Goal: Task Accomplishment & Management: Manage account settings

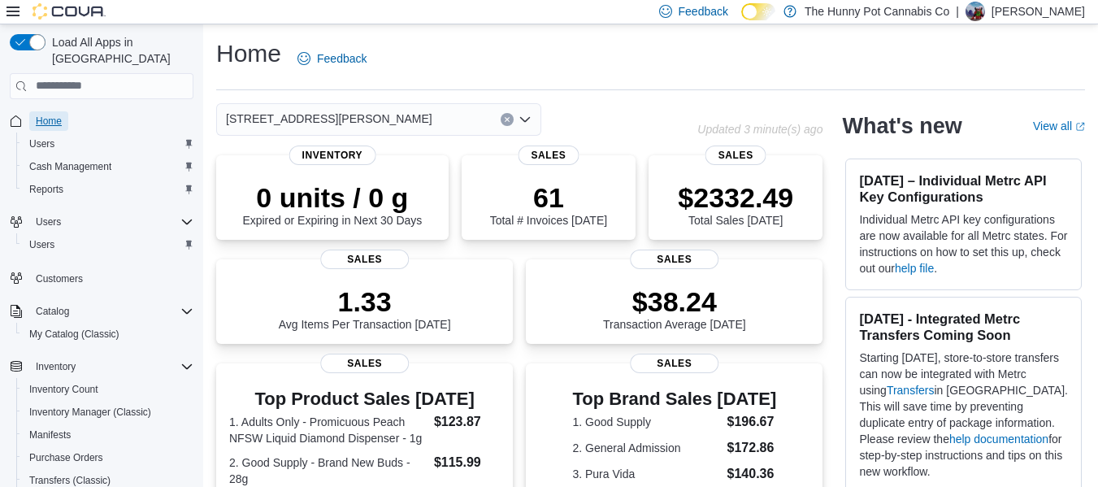
click at [47, 115] on span "Home" at bounding box center [49, 121] width 26 height 13
click at [58, 115] on span "Home" at bounding box center [49, 121] width 26 height 13
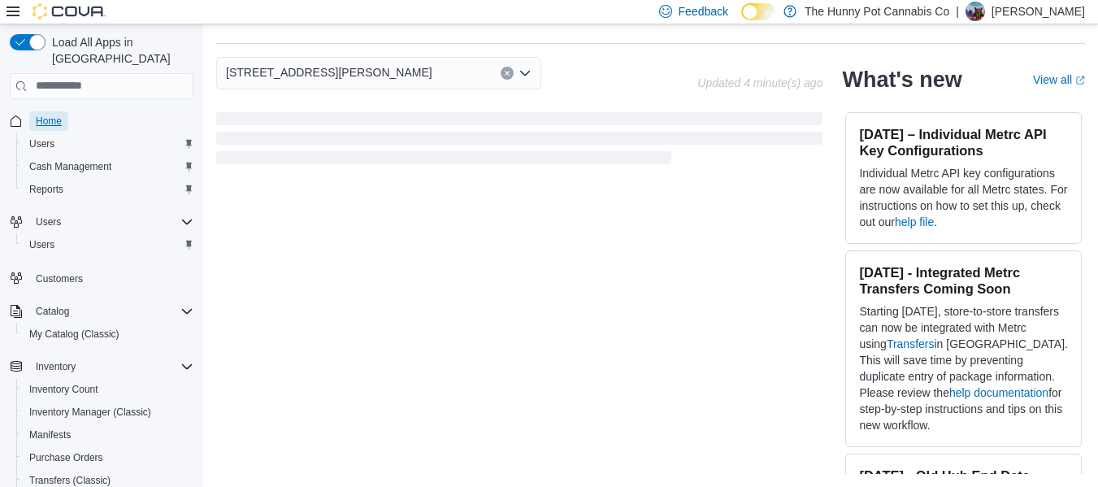
scroll to position [481, 0]
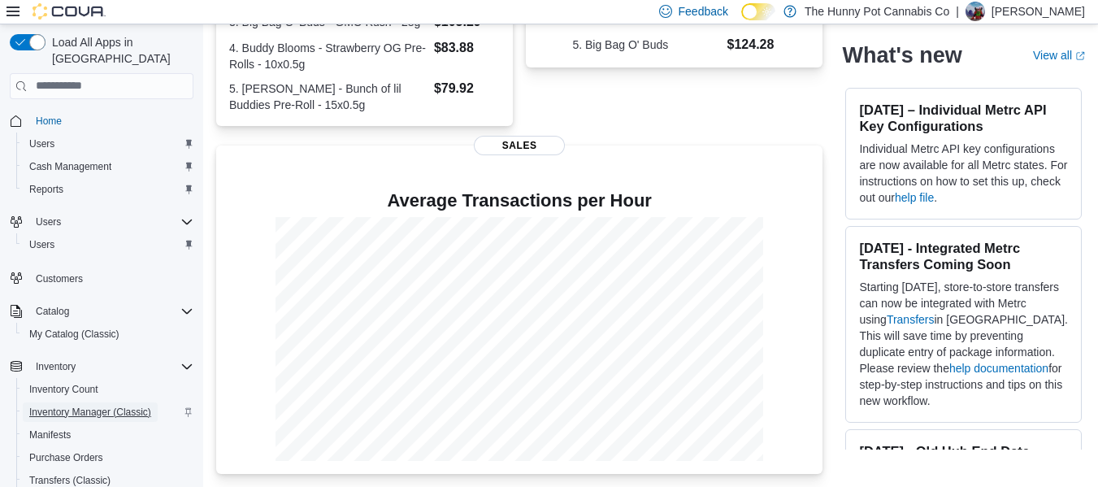
click at [105, 402] on span "Inventory Manager (Classic)" at bounding box center [90, 411] width 122 height 19
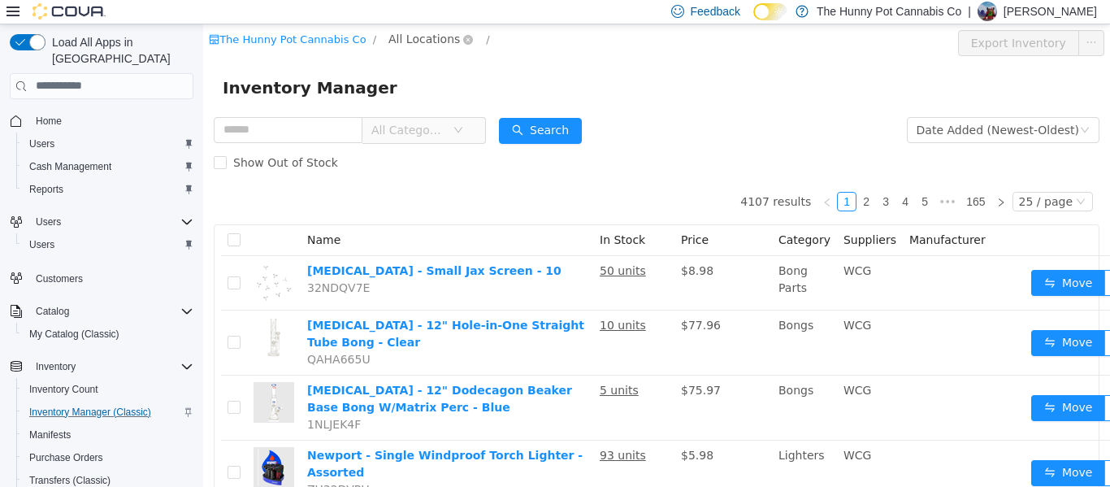
click at [395, 41] on span "All Locations" at bounding box center [423, 38] width 71 height 18
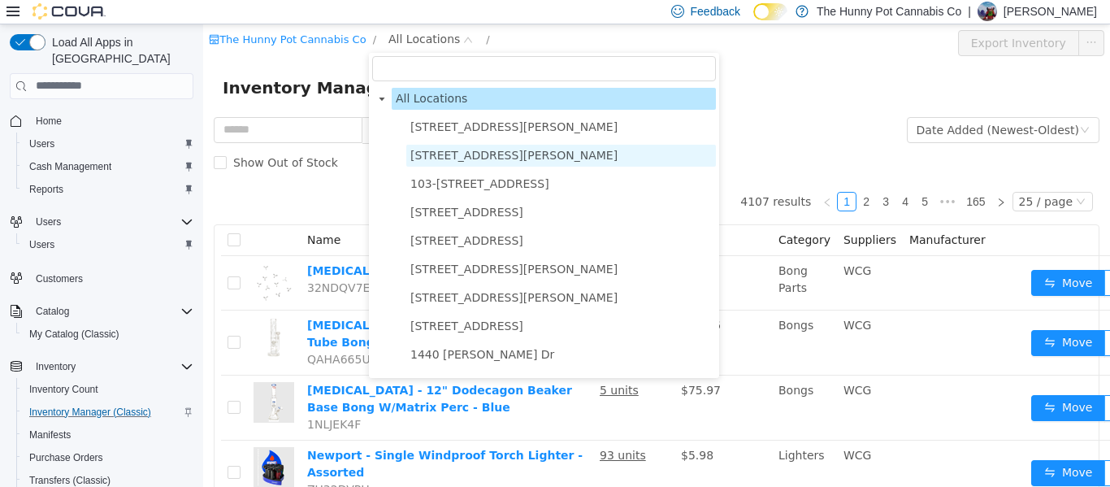
click at [451, 161] on span "[STREET_ADDRESS][PERSON_NAME]" at bounding box center [513, 154] width 207 height 13
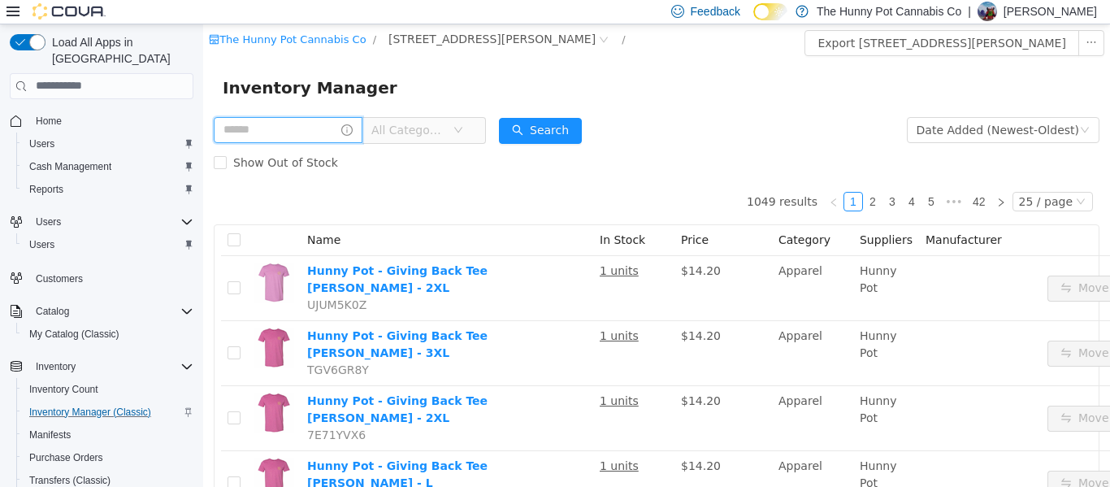
click at [298, 136] on input "text" at bounding box center [288, 129] width 149 height 26
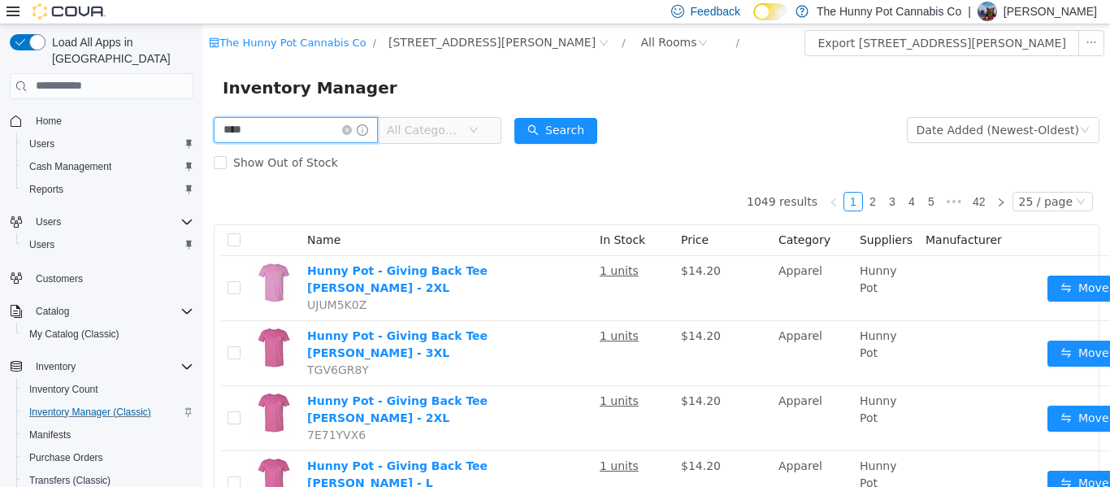
type input "****"
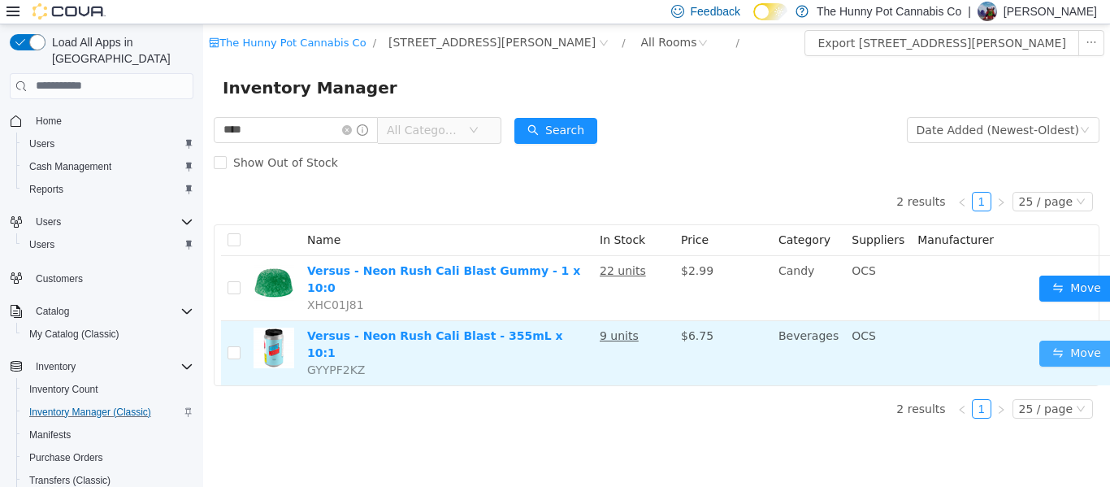
click at [1073, 340] on button "Move" at bounding box center [1076, 353] width 75 height 26
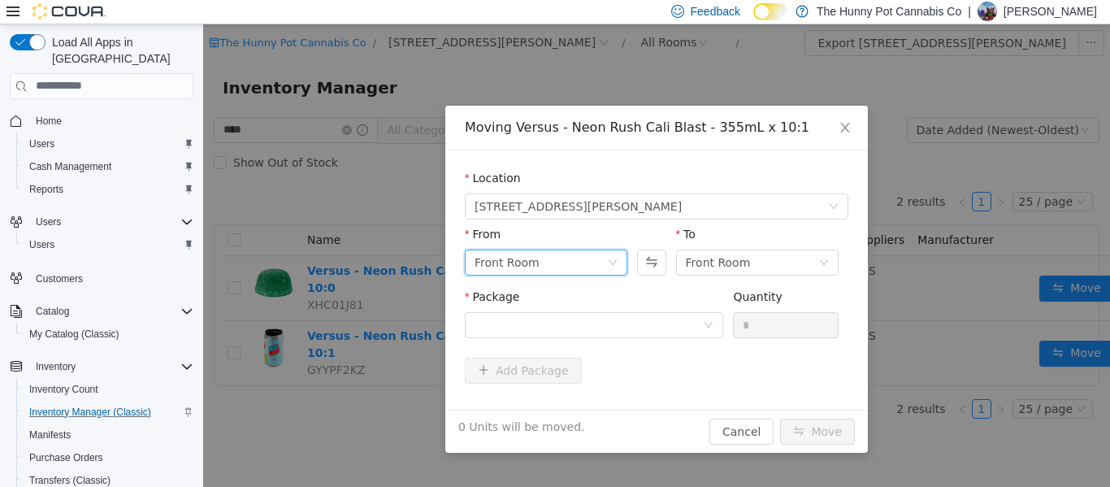
click at [600, 260] on div "Front Room" at bounding box center [540, 261] width 132 height 24
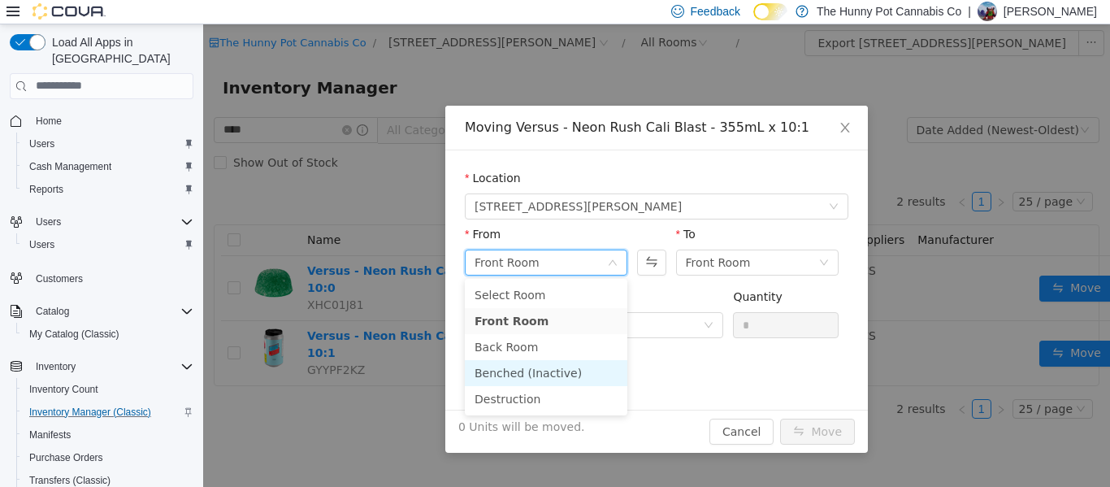
click at [524, 379] on li "Benched (Inactive)" at bounding box center [546, 372] width 162 height 26
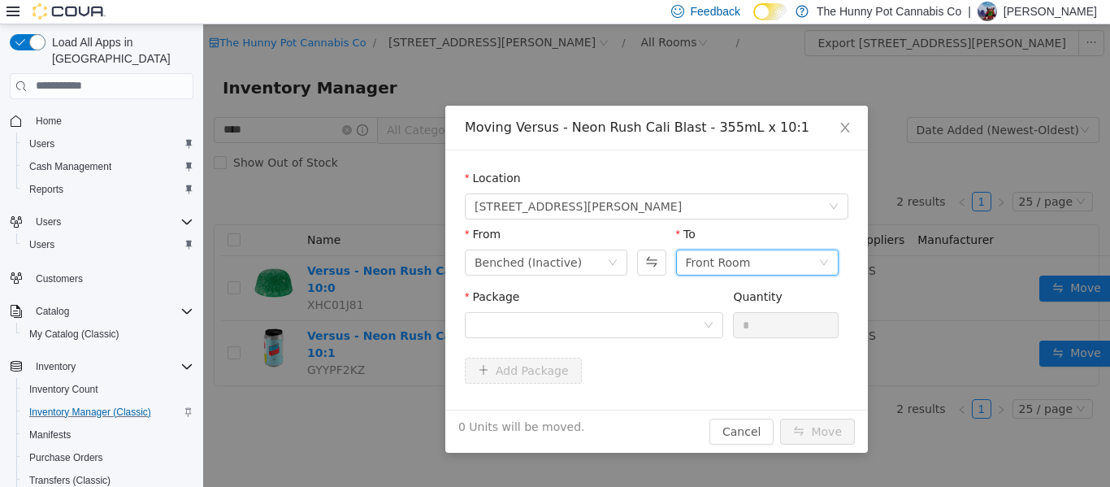
click at [723, 250] on div "Front Room" at bounding box center [718, 261] width 65 height 24
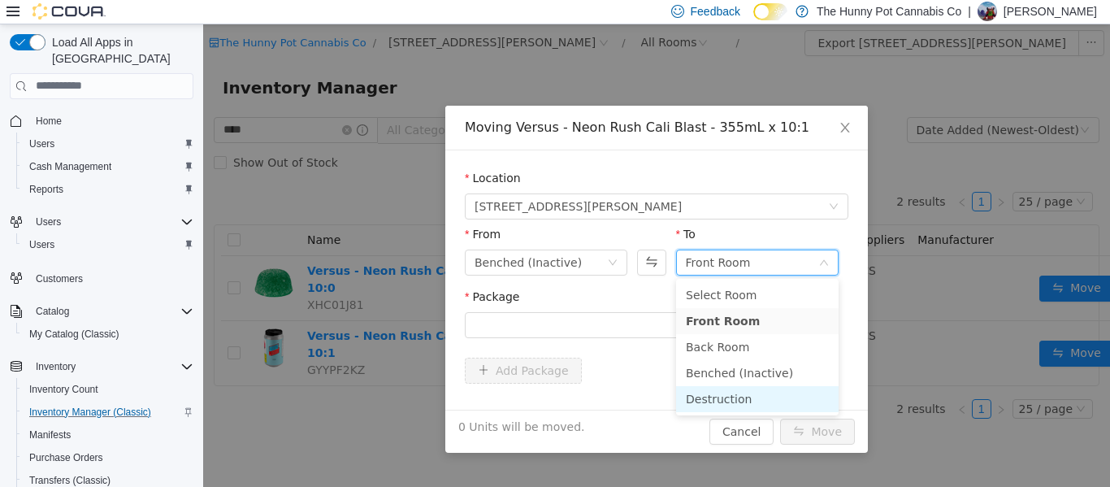
click at [696, 396] on li "Destruction" at bounding box center [757, 398] width 162 height 26
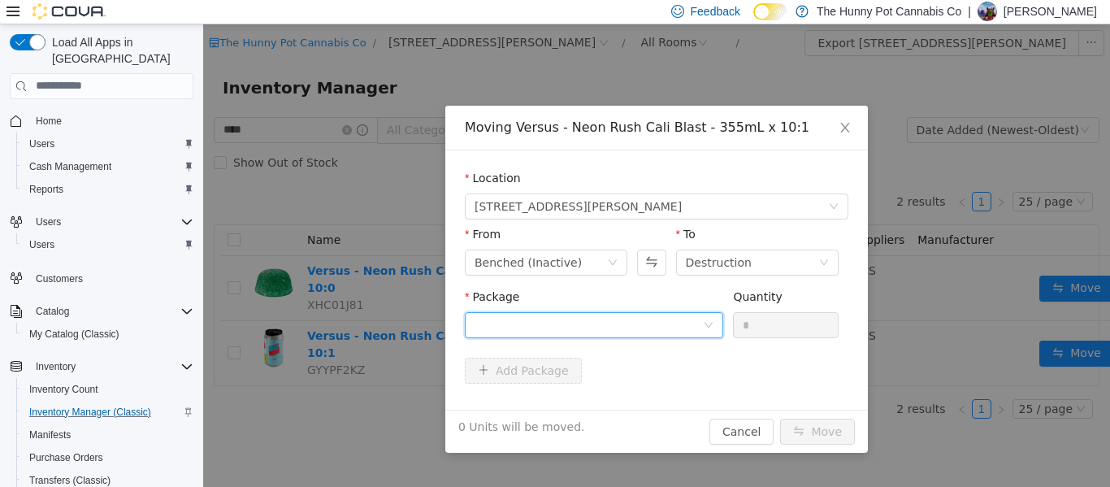
click at [583, 323] on div at bounding box center [588, 324] width 228 height 24
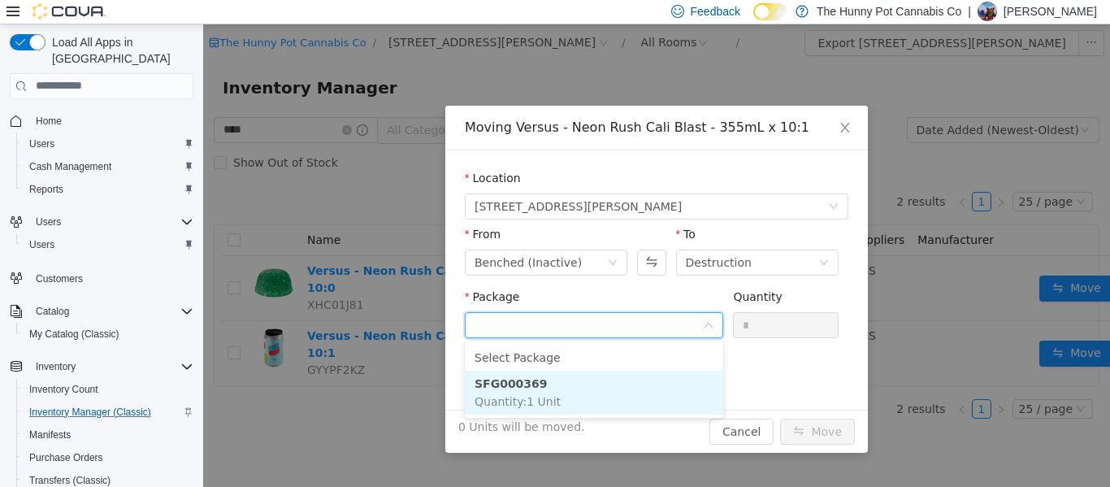
click at [541, 380] on li "SFG000369 Quantity : 1 Unit" at bounding box center [594, 392] width 258 height 44
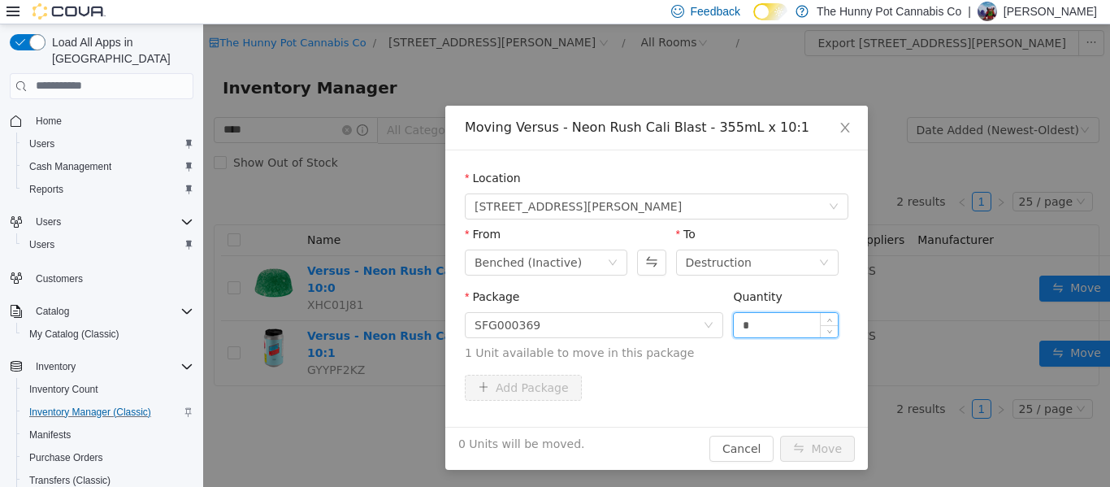
click at [761, 327] on input "*" at bounding box center [786, 324] width 104 height 24
type input "*"
click at [806, 439] on button "Move" at bounding box center [817, 448] width 75 height 26
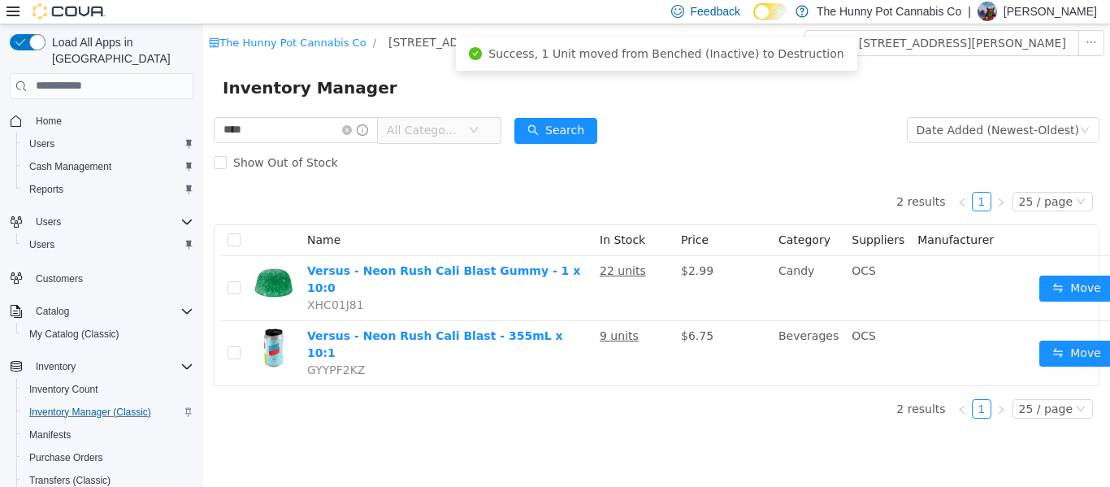
scroll to position [12, 0]
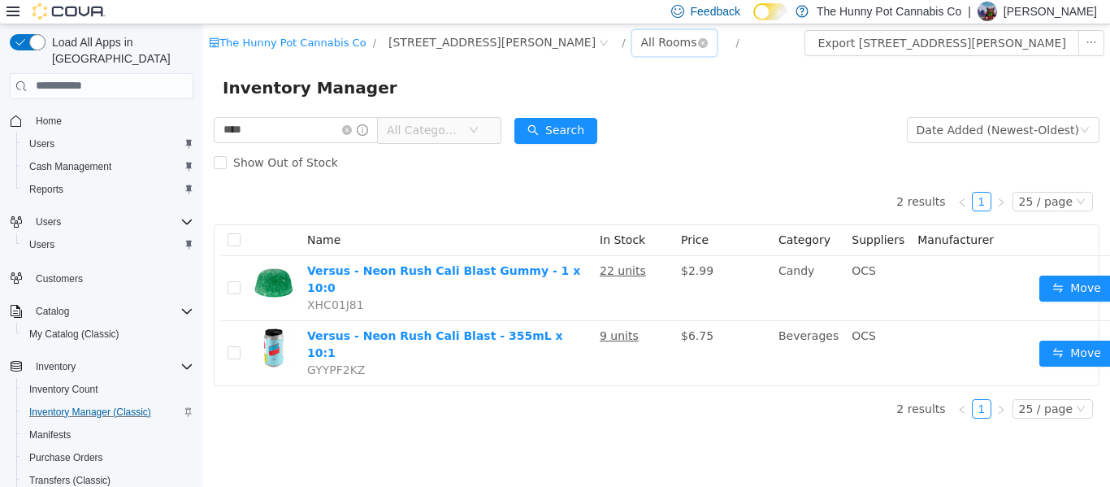
click at [641, 32] on div "All Rooms" at bounding box center [669, 41] width 56 height 24
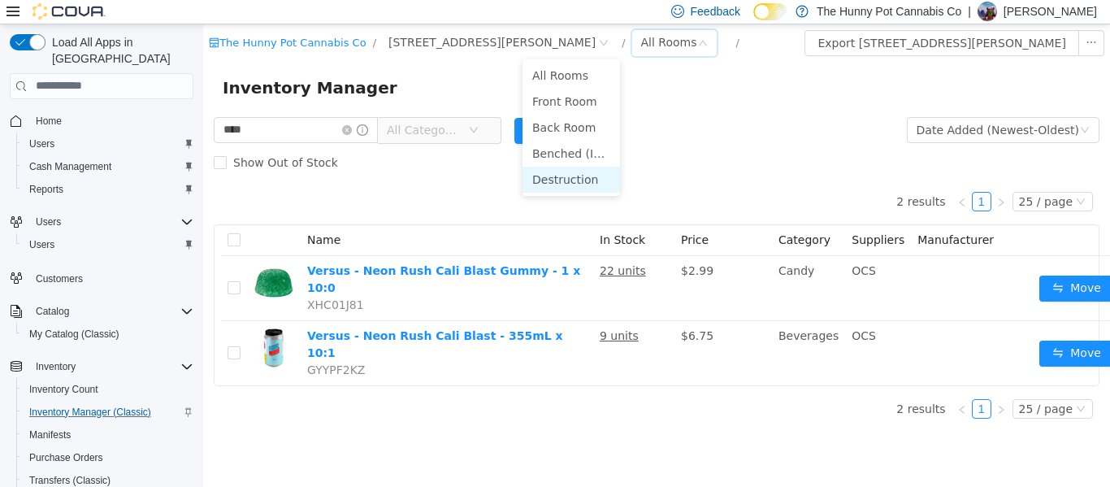
click at [559, 168] on li "Destruction" at bounding box center [570, 179] width 97 height 26
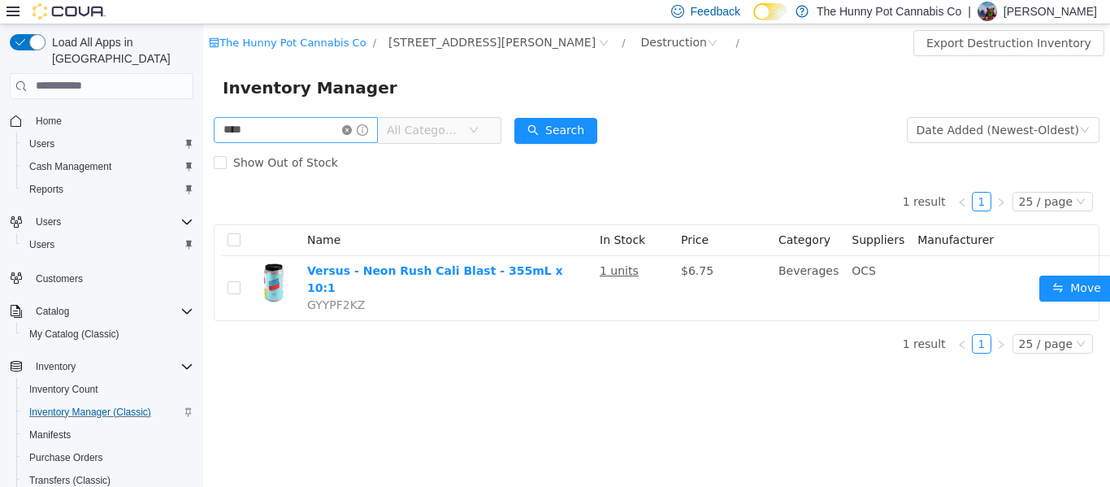
click at [352, 132] on icon "icon: close-circle" at bounding box center [347, 129] width 10 height 10
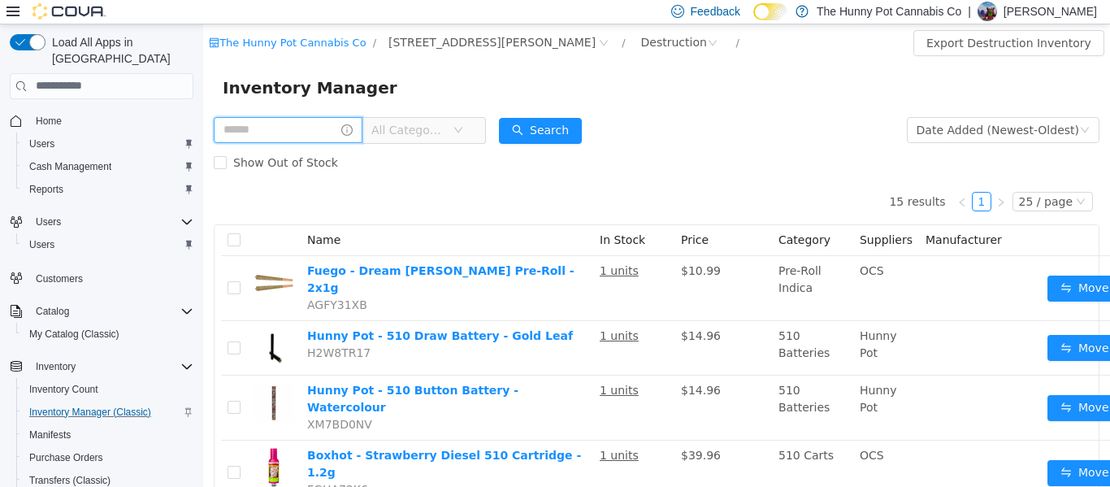
click at [312, 131] on input "text" at bounding box center [288, 129] width 149 height 26
type input "********"
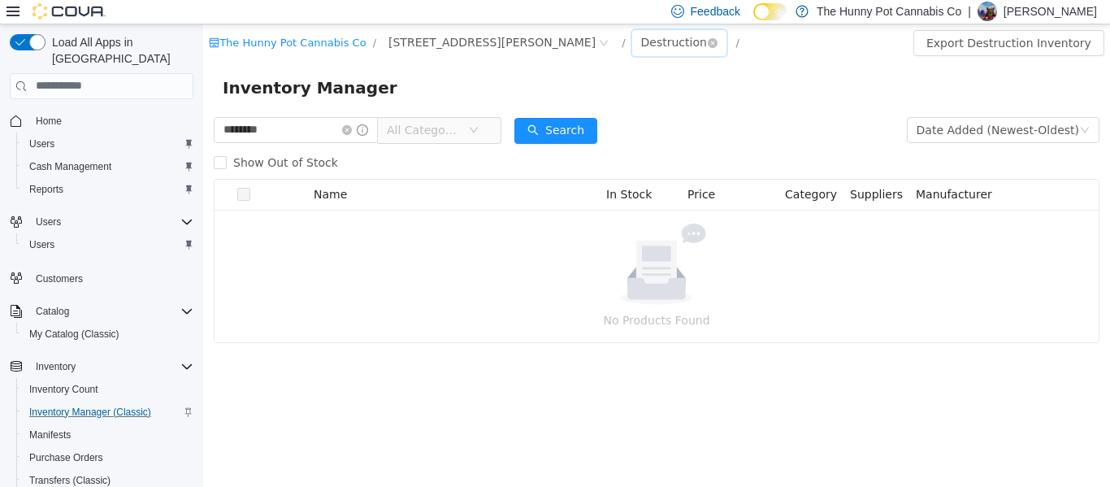
click at [641, 39] on div "Destruction" at bounding box center [674, 41] width 66 height 24
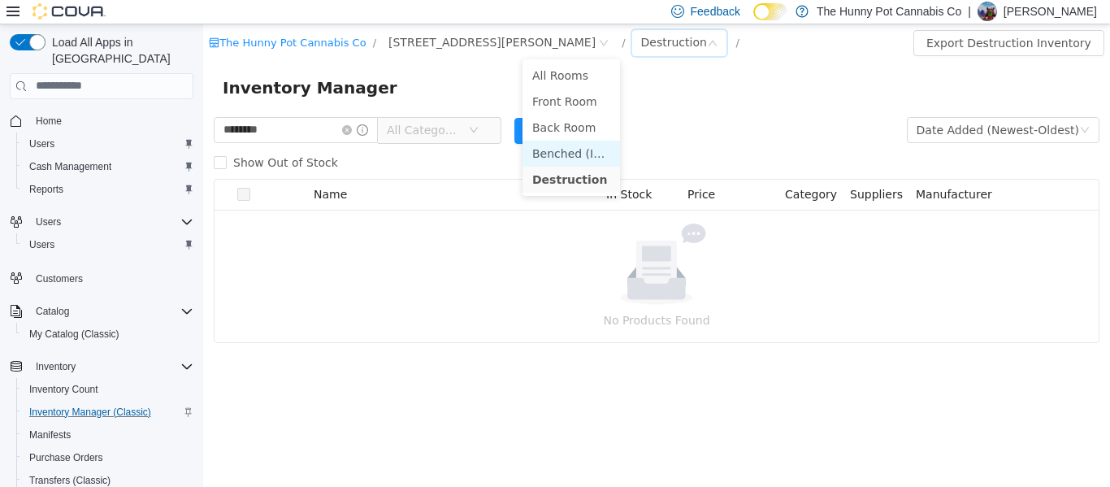
click at [559, 148] on li "Benched (Inactive)" at bounding box center [570, 153] width 97 height 26
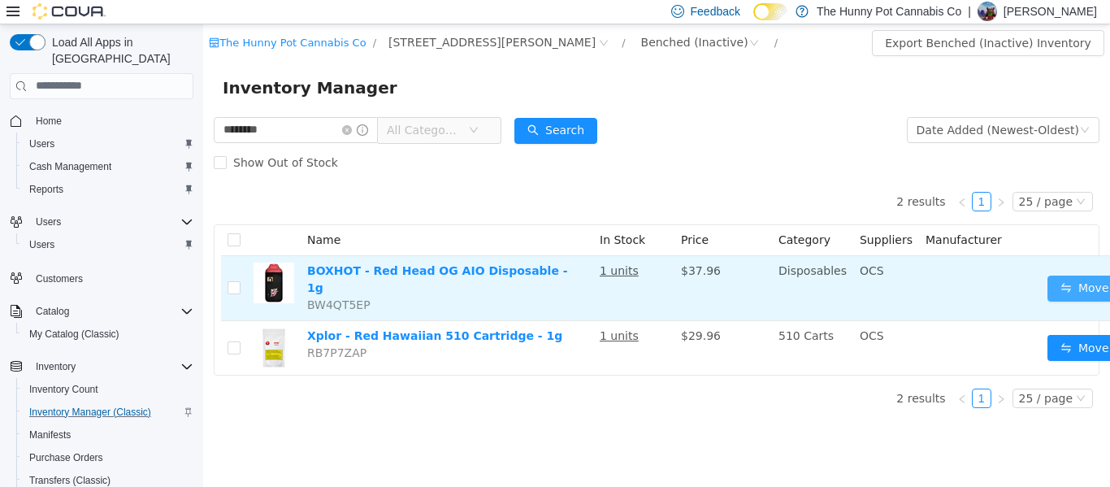
click at [1069, 279] on button "Move" at bounding box center [1084, 288] width 75 height 26
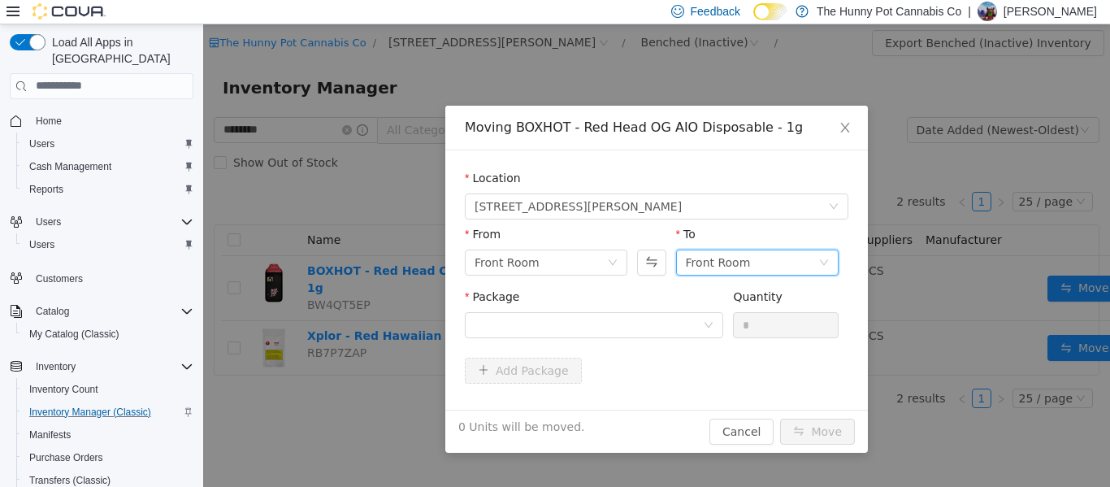
click at [734, 266] on div "Front Room" at bounding box center [718, 261] width 65 height 24
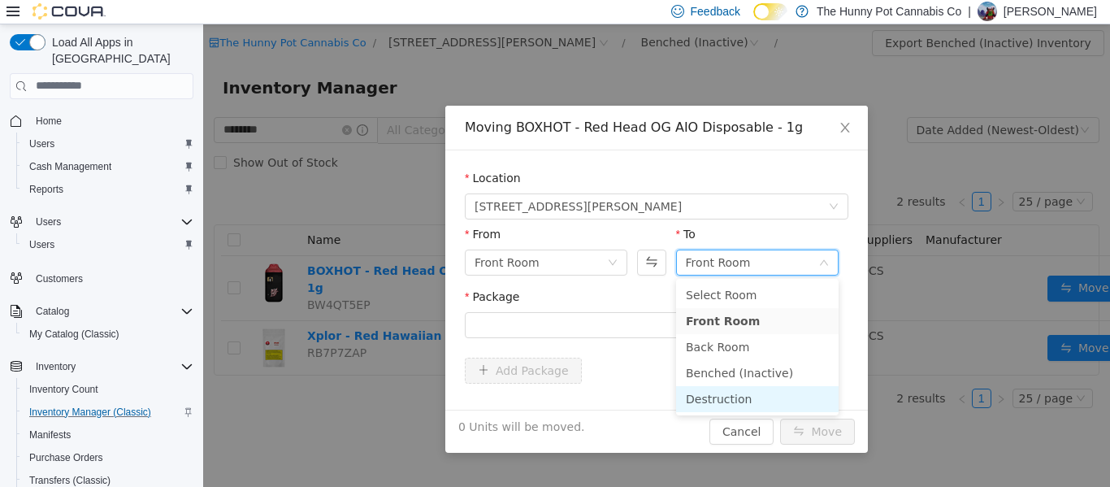
click at [708, 390] on li "Destruction" at bounding box center [757, 398] width 162 height 26
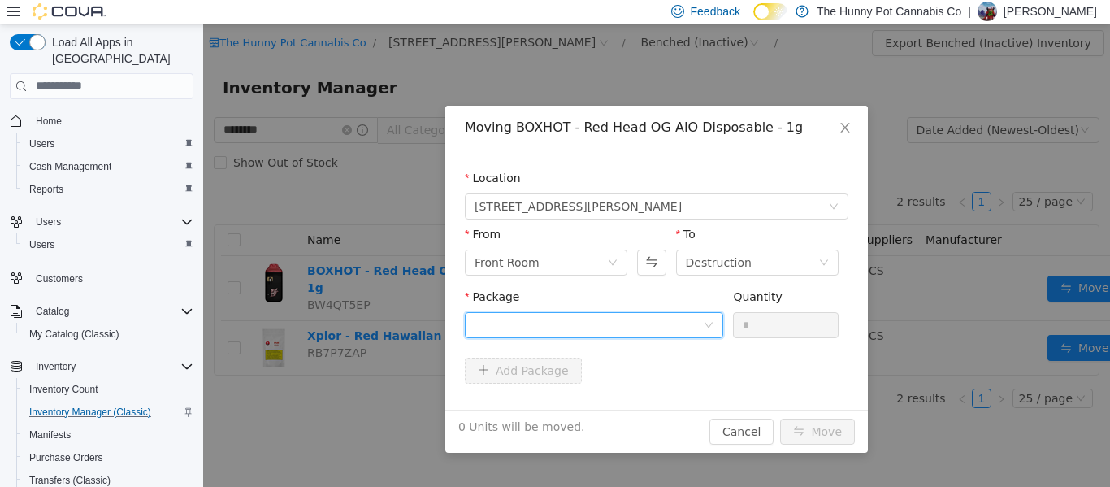
click at [637, 329] on div at bounding box center [588, 324] width 228 height 24
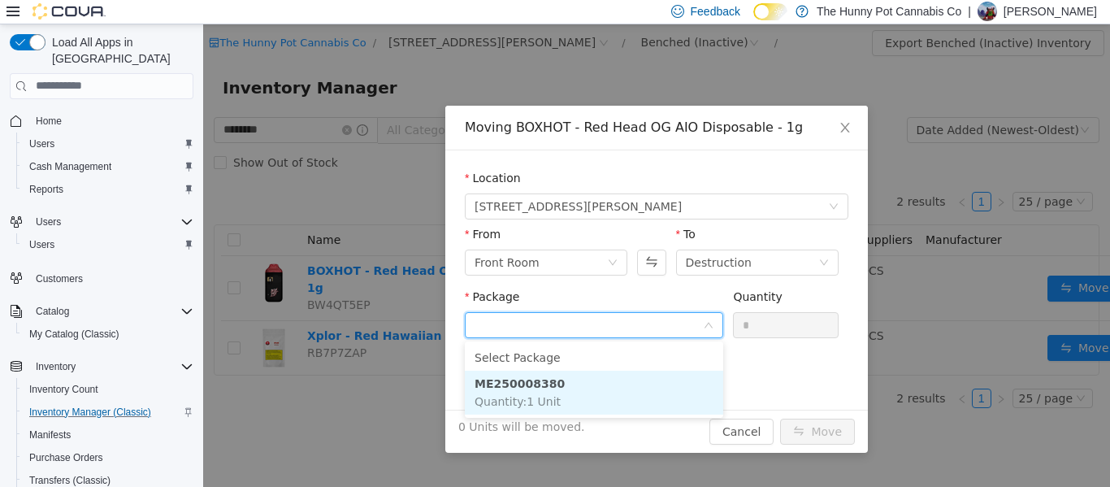
click at [538, 394] on span "Quantity : 1 Unit" at bounding box center [517, 400] width 86 height 13
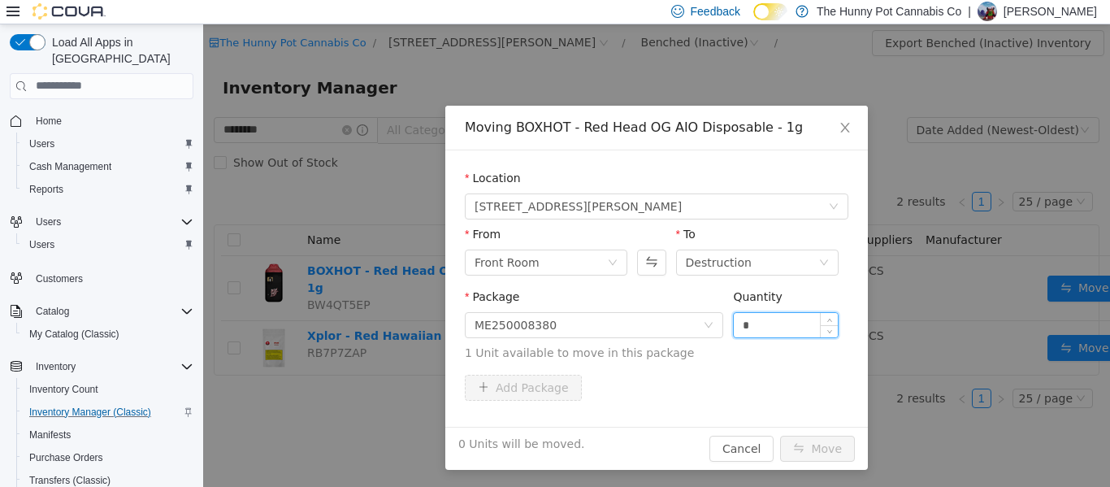
click at [751, 320] on input "*" at bounding box center [786, 324] width 104 height 24
type input "*"
click at [819, 440] on button "Move" at bounding box center [817, 448] width 75 height 26
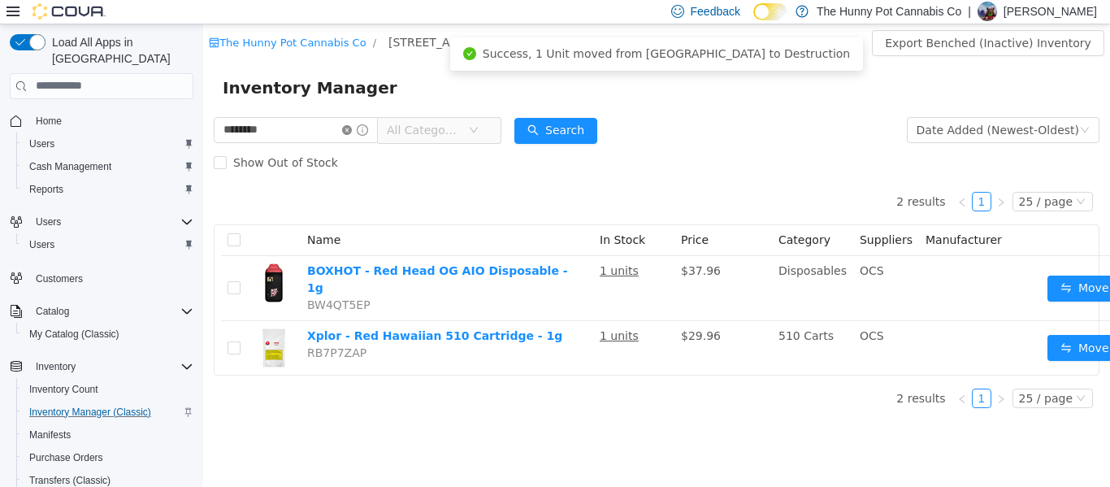
click at [352, 131] on icon "icon: close-circle" at bounding box center [347, 129] width 10 height 10
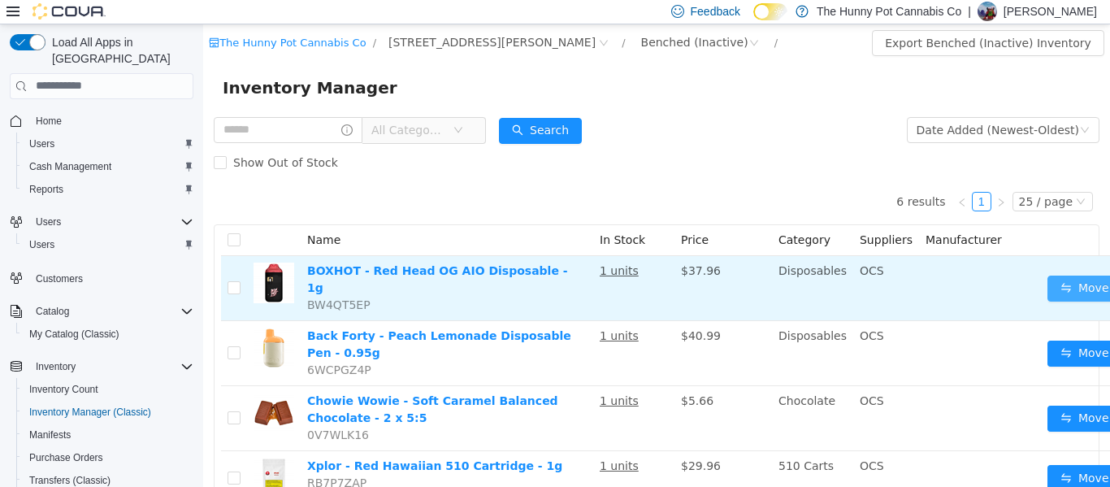
click at [1047, 279] on button "Move" at bounding box center [1084, 288] width 75 height 26
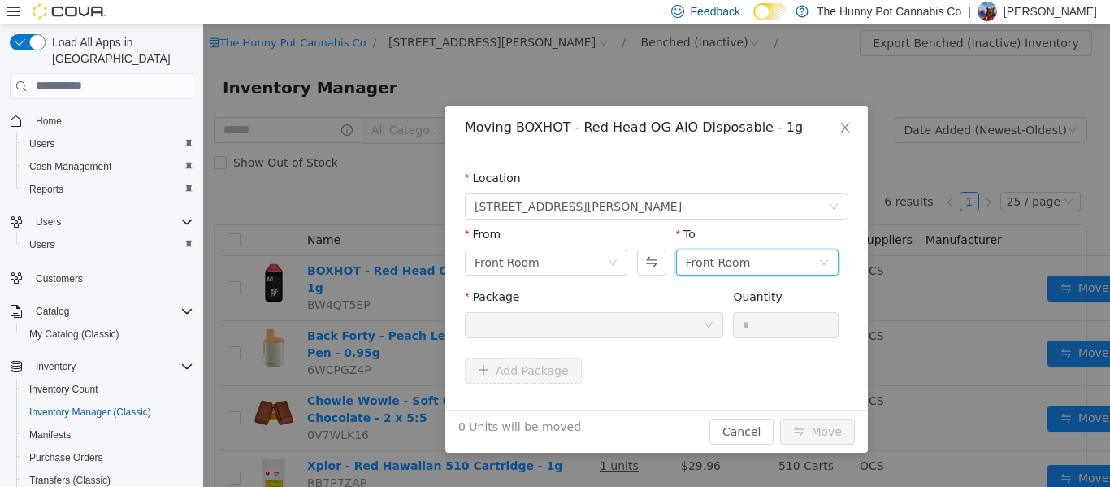
click at [761, 262] on div "Front Room" at bounding box center [752, 261] width 132 height 24
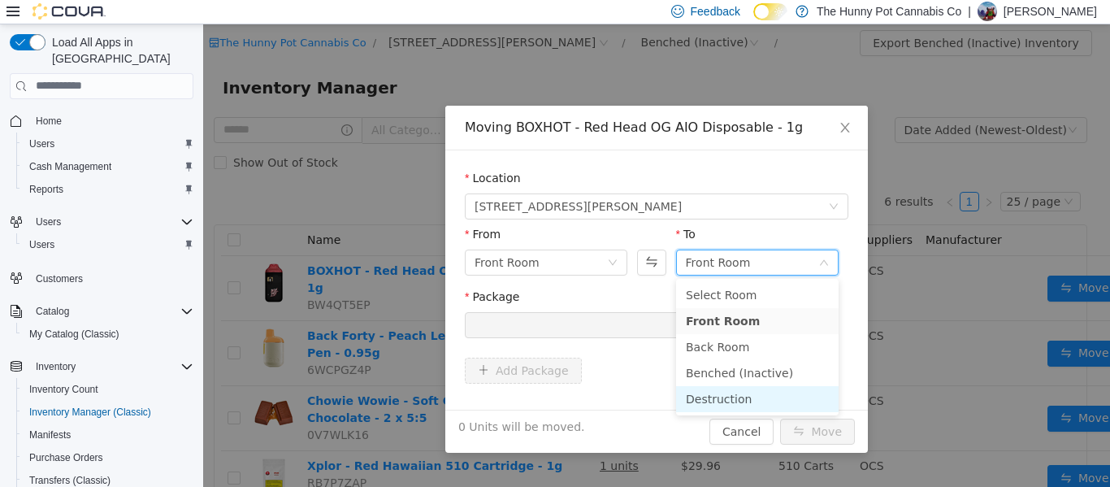
click at [701, 398] on li "Destruction" at bounding box center [757, 398] width 162 height 26
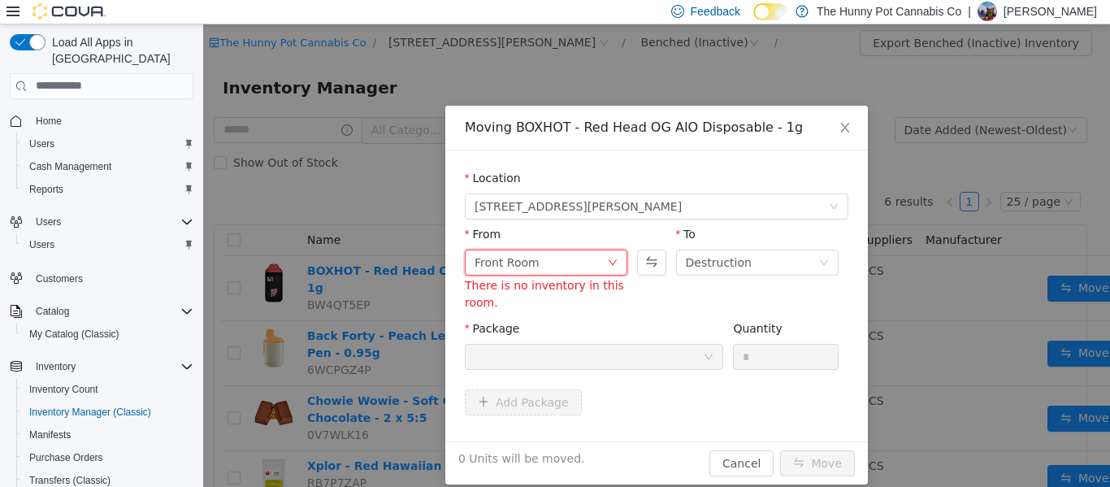
click at [577, 264] on div "Front Room" at bounding box center [540, 261] width 132 height 24
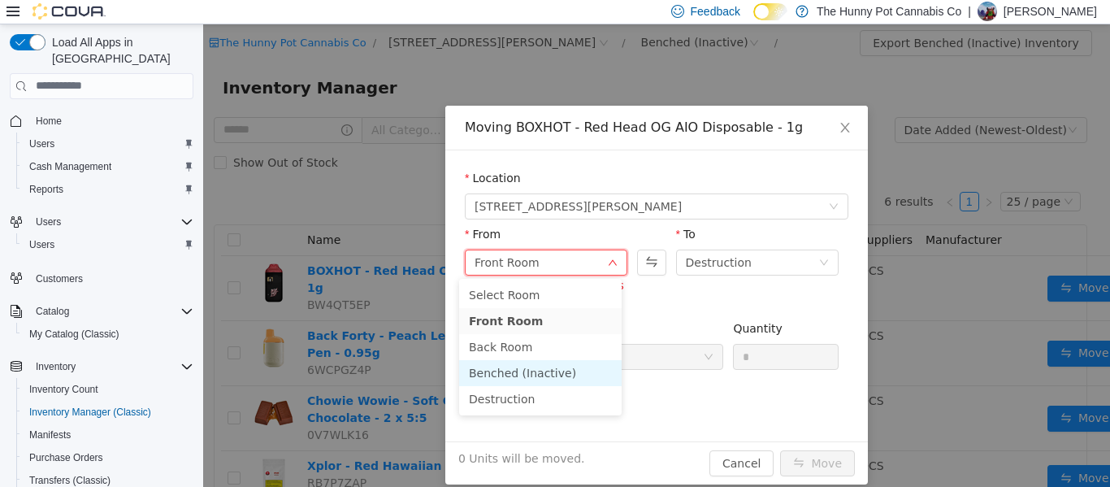
click at [539, 374] on li "Benched (Inactive)" at bounding box center [540, 372] width 162 height 26
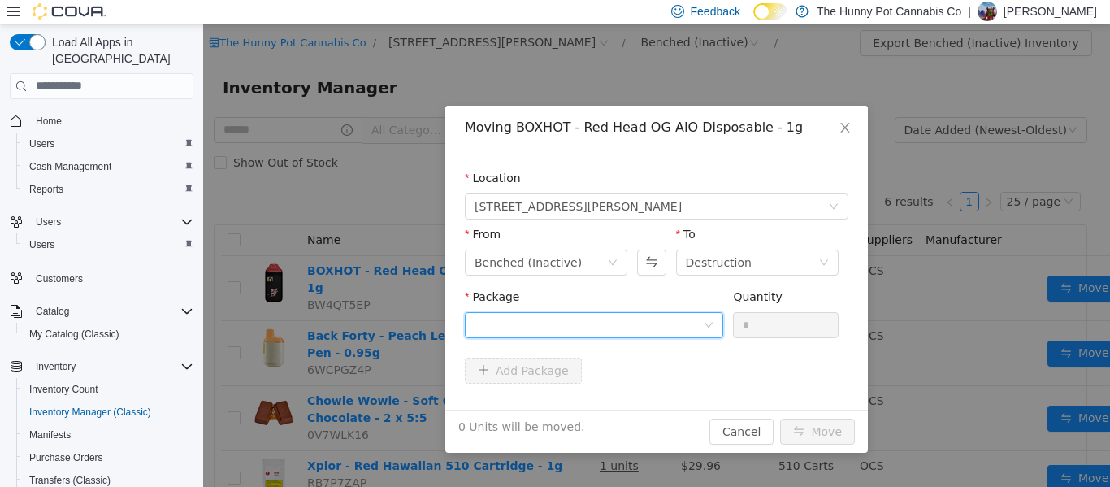
click at [646, 318] on div at bounding box center [588, 324] width 228 height 24
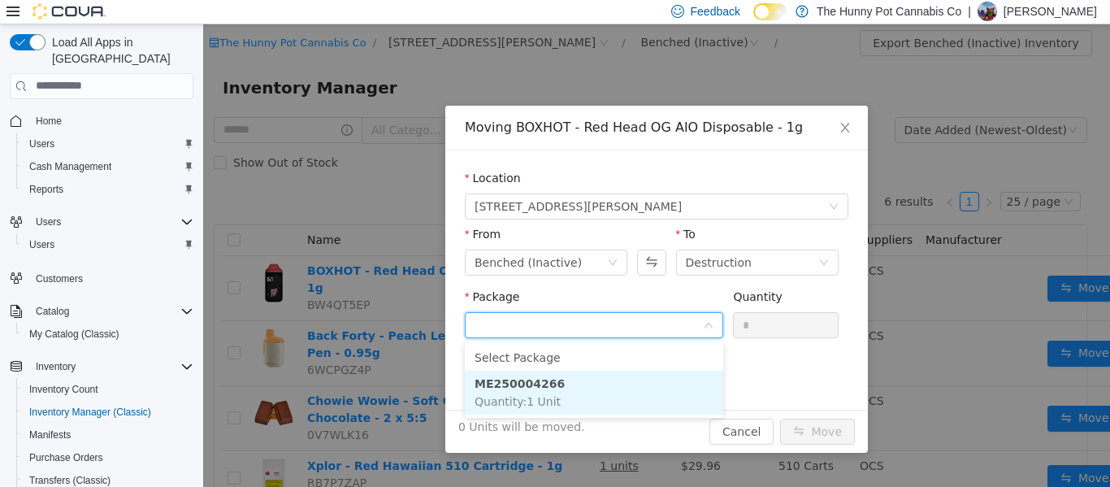
click at [599, 376] on li "ME250004266 Quantity : 1 Unit" at bounding box center [594, 392] width 258 height 44
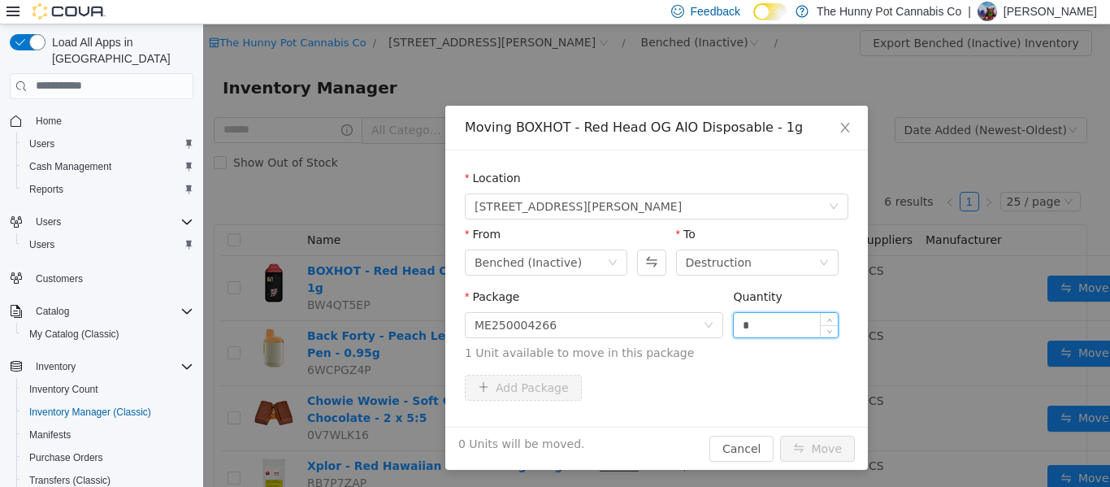
click at [753, 321] on input "*" at bounding box center [786, 324] width 104 height 24
type input "*"
click at [808, 446] on button "Move" at bounding box center [817, 448] width 75 height 26
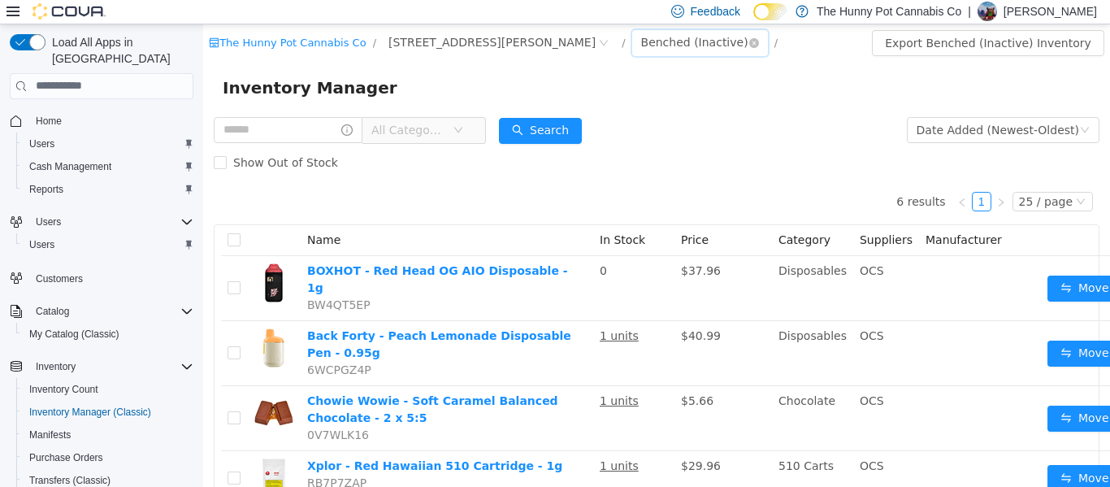
click at [641, 49] on div "Benched (Inactive)" at bounding box center [694, 41] width 107 height 24
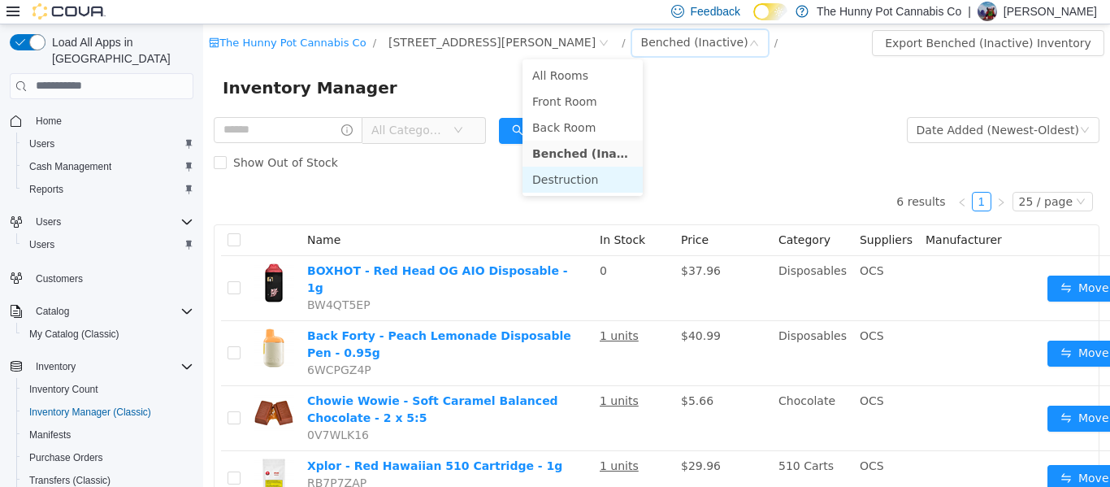
click at [572, 177] on li "Destruction" at bounding box center [582, 179] width 120 height 26
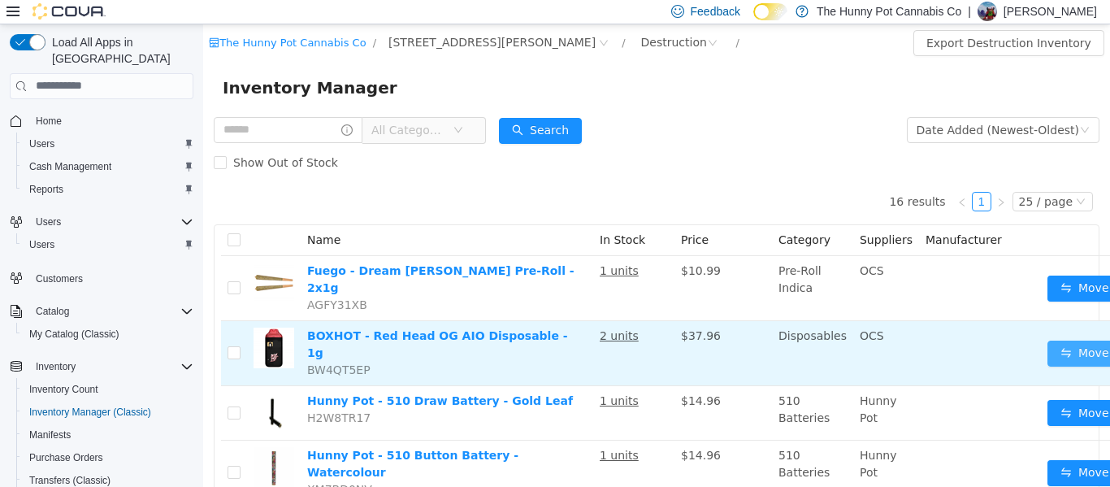
click at [1053, 340] on button "Move" at bounding box center [1084, 353] width 75 height 26
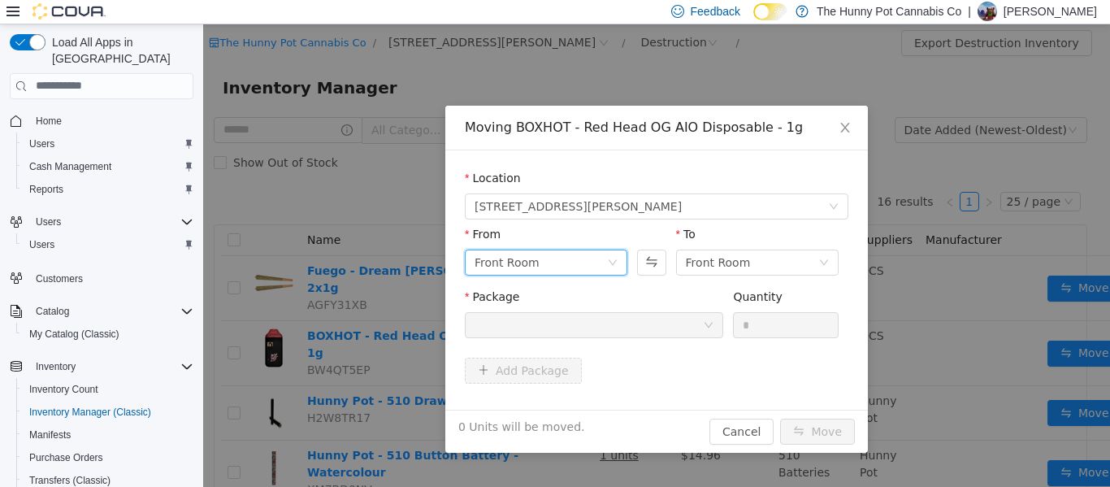
click at [582, 253] on div "Front Room" at bounding box center [540, 261] width 132 height 24
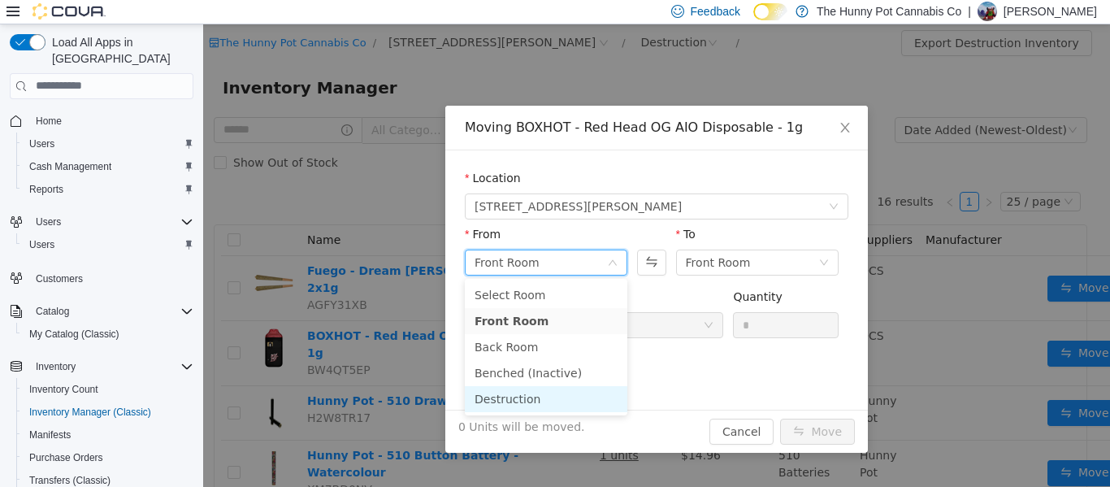
click at [521, 402] on li "Destruction" at bounding box center [546, 398] width 162 height 26
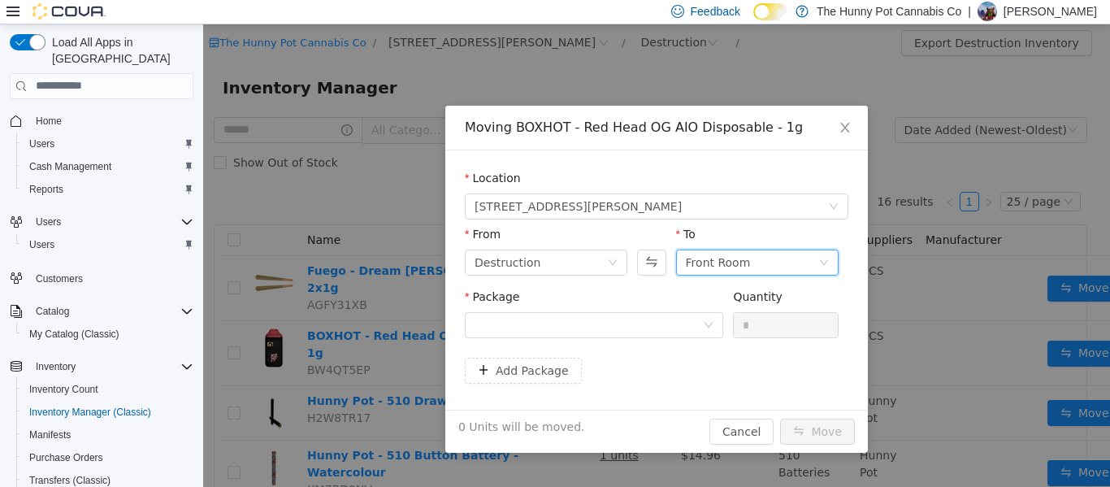
click at [713, 257] on div "Front Room" at bounding box center [718, 261] width 65 height 24
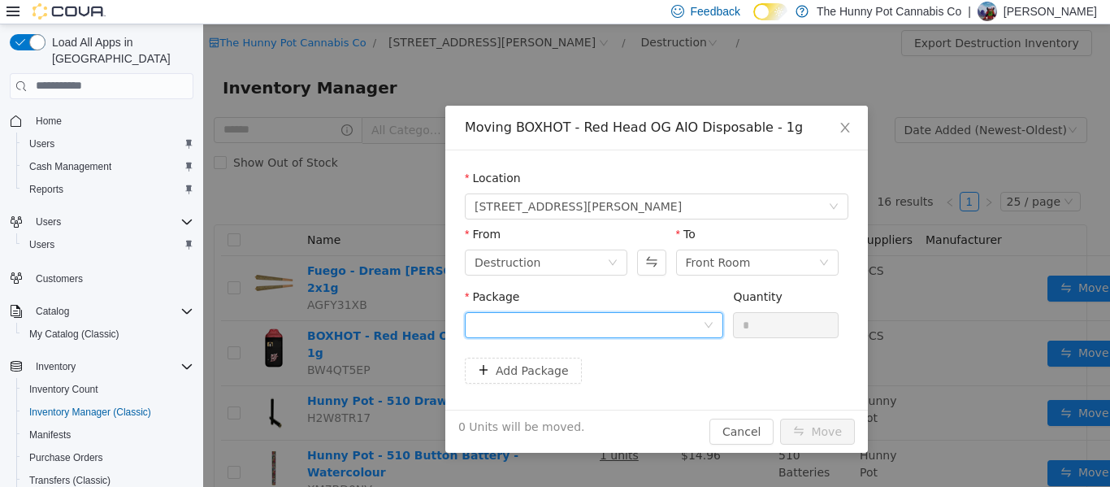
click at [597, 322] on div at bounding box center [588, 324] width 228 height 24
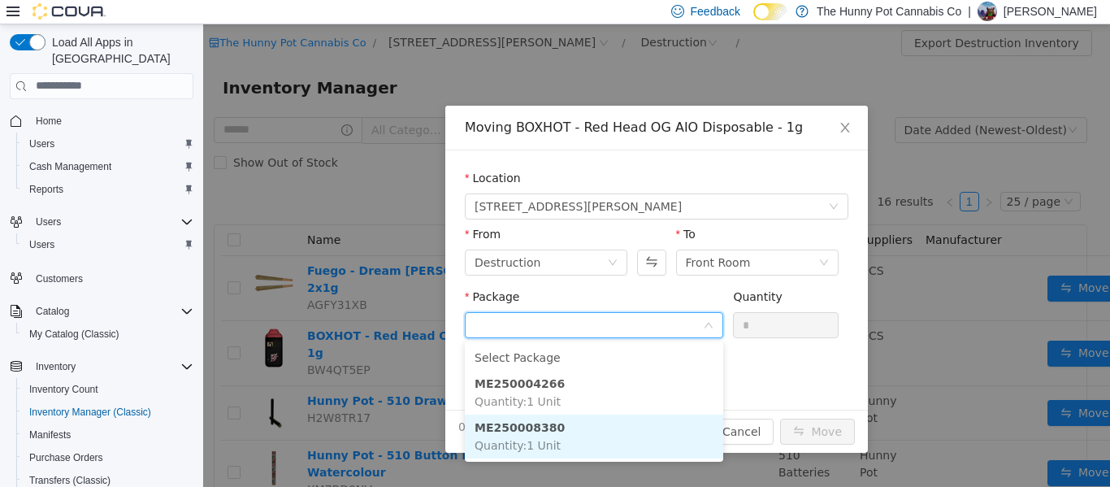
click at [559, 429] on li "ME250008380 Quantity : 1 Unit" at bounding box center [594, 436] width 258 height 44
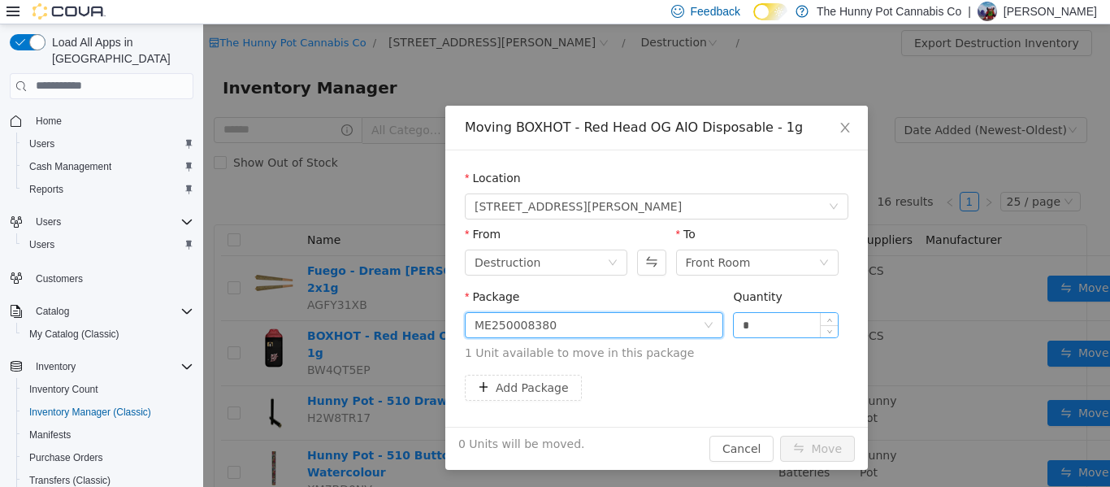
click at [762, 323] on input "*" at bounding box center [786, 324] width 104 height 24
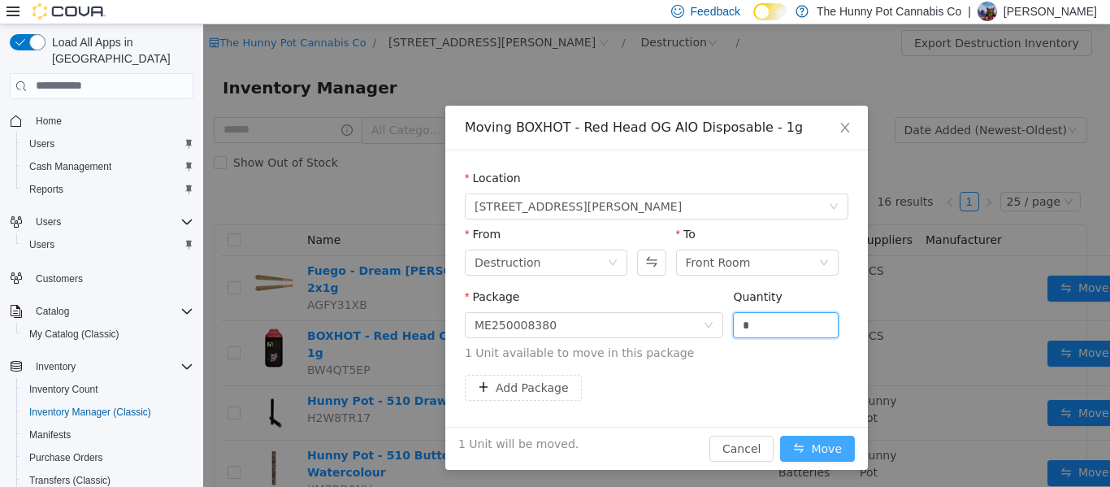
type input "*"
click at [811, 449] on button "Move" at bounding box center [817, 448] width 75 height 26
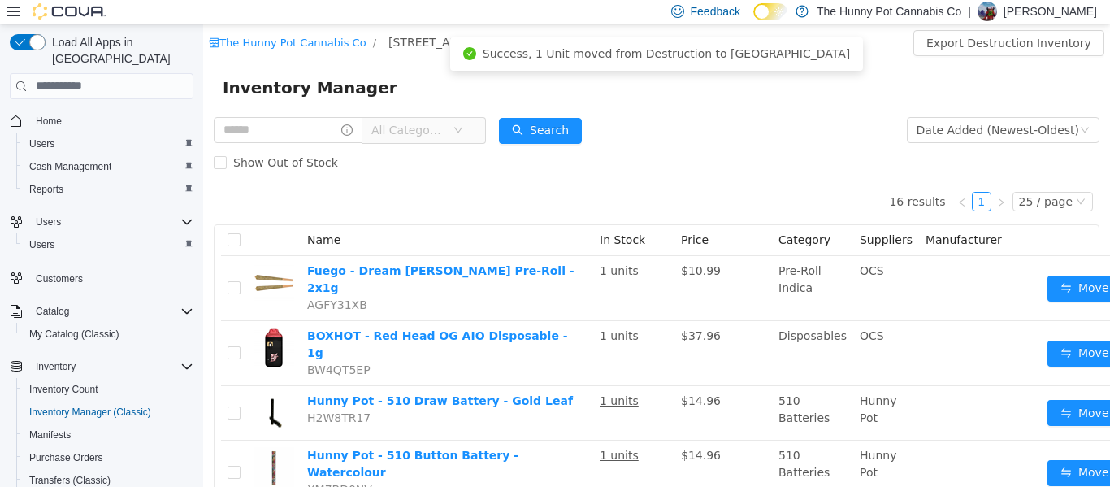
click at [430, 84] on div "Inventory Manager" at bounding box center [657, 87] width 868 height 26
click at [632, 33] on div "Destruction" at bounding box center [679, 42] width 94 height 26
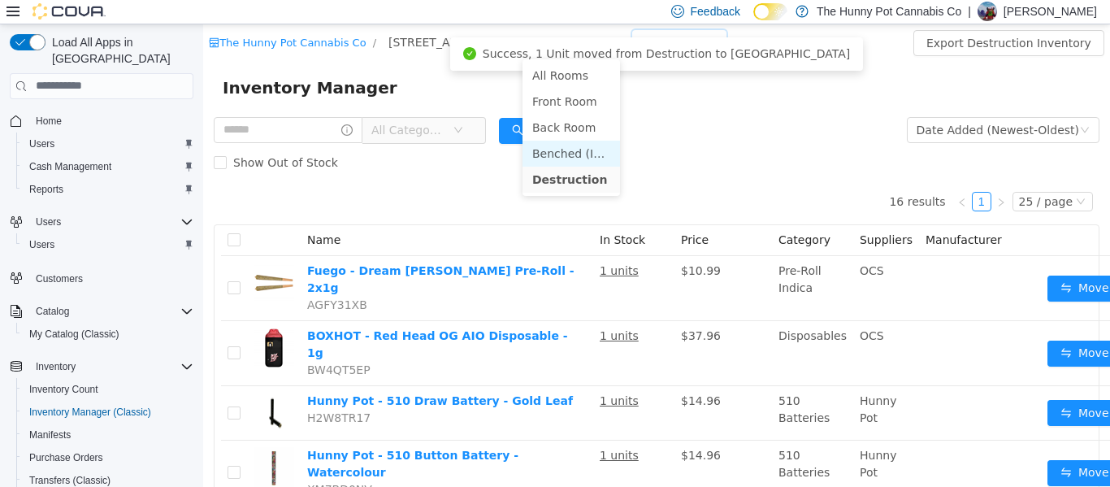
click at [572, 145] on li "Benched (Inactive)" at bounding box center [570, 153] width 97 height 26
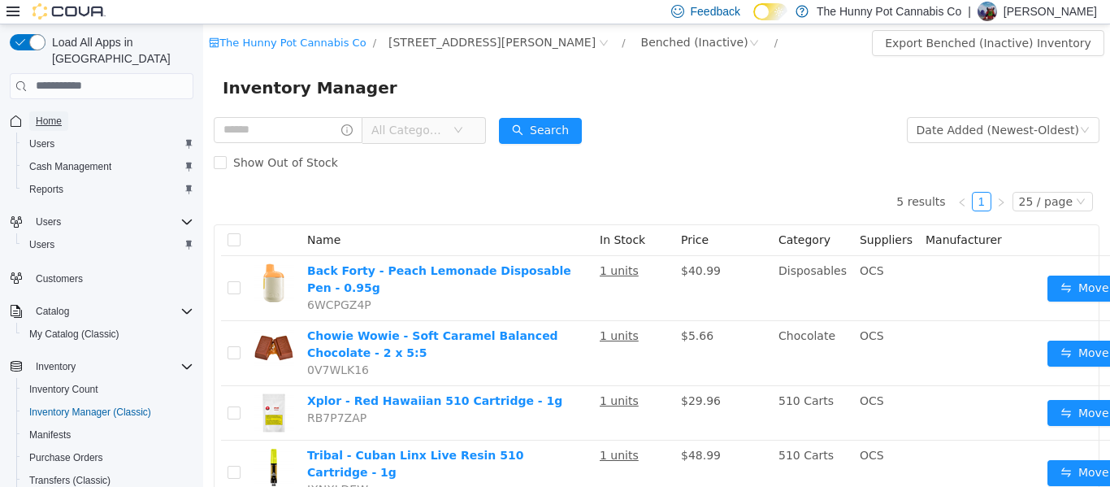
click at [51, 115] on span "Home" at bounding box center [49, 121] width 26 height 13
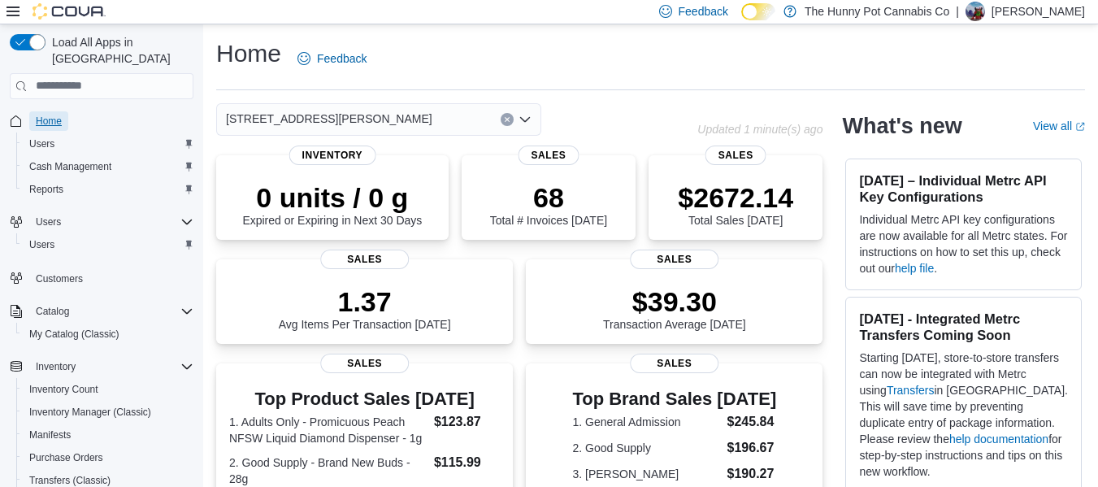
click at [61, 115] on span "Home" at bounding box center [49, 121] width 26 height 13
